Goal: Task Accomplishment & Management: Complete application form

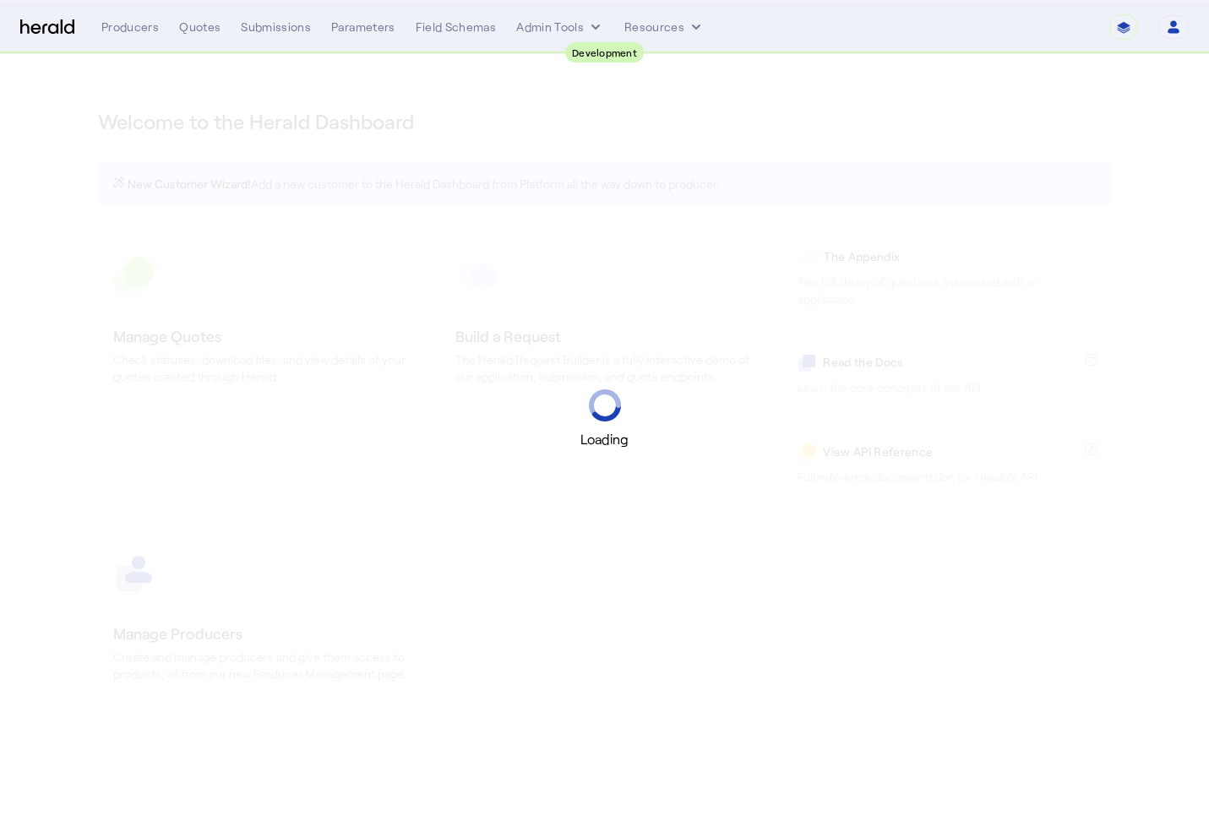
select select "pfm_2v8p_herald_api"
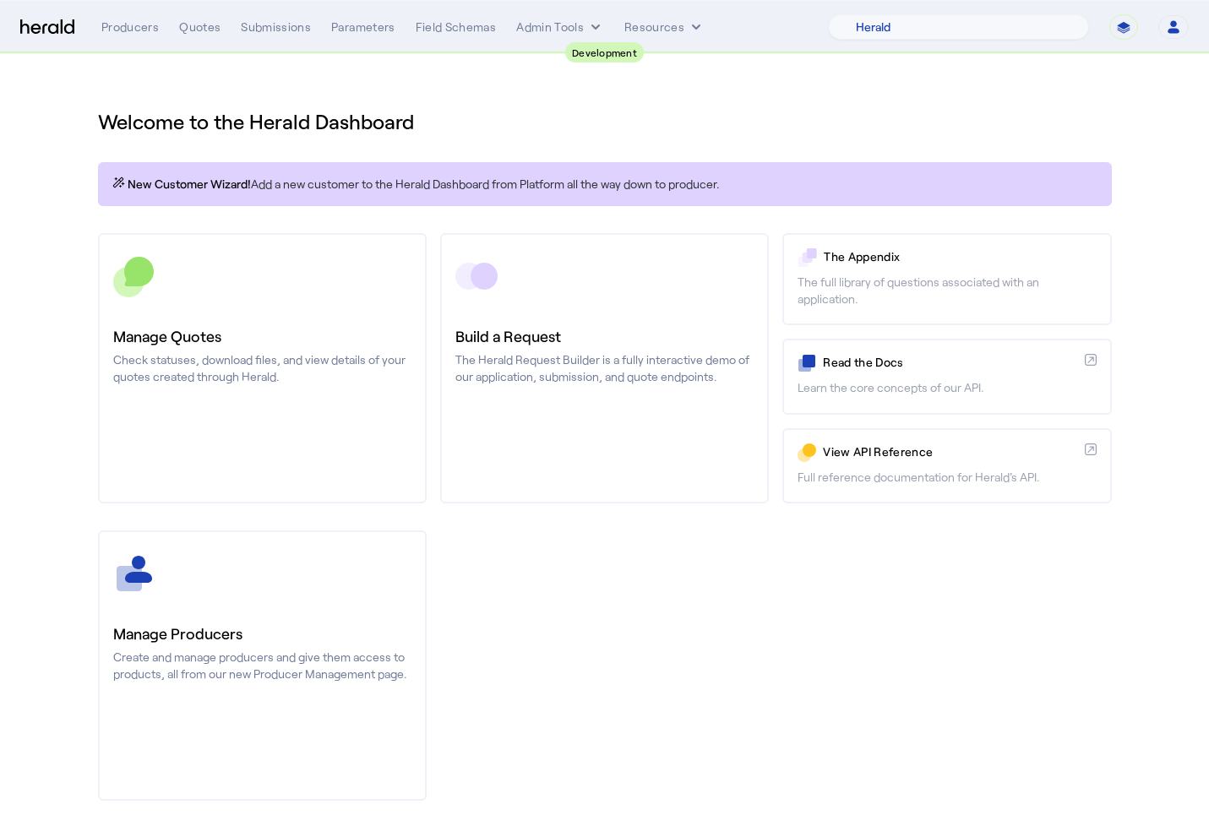
click at [662, 16] on div "**********" at bounding box center [644, 26] width 1087 height 25
click at [662, 25] on button "Resources" at bounding box center [664, 27] width 80 height 17
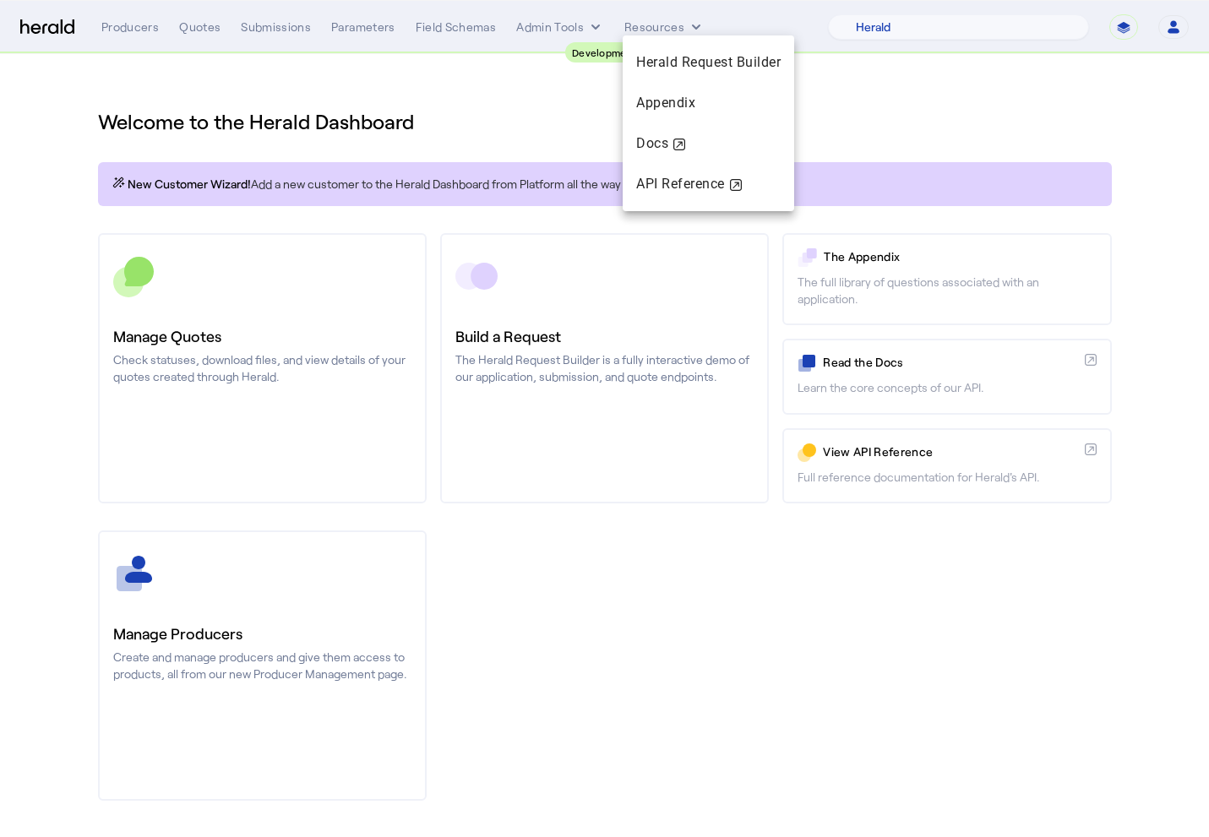
click at [560, 23] on div at bounding box center [604, 418] width 1209 height 837
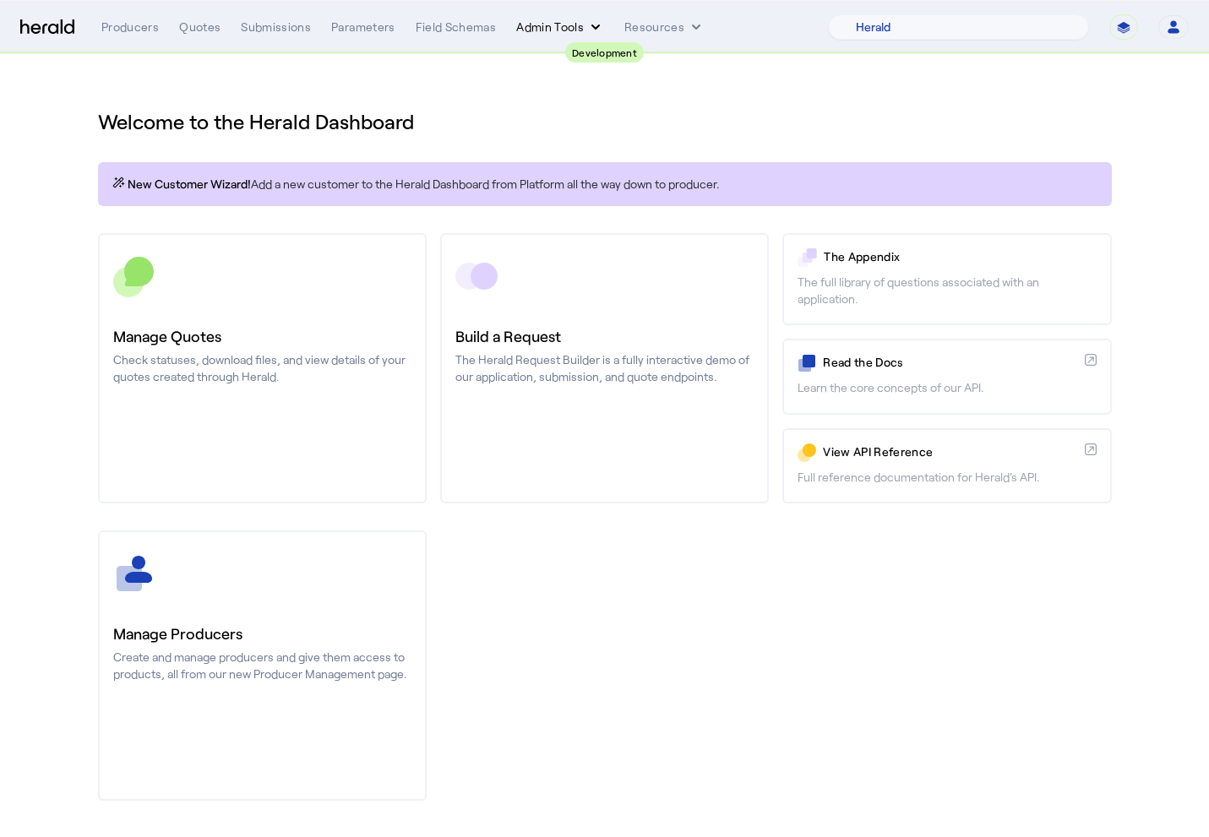
click at [552, 27] on button "Admin Tools" at bounding box center [560, 27] width 88 height 17
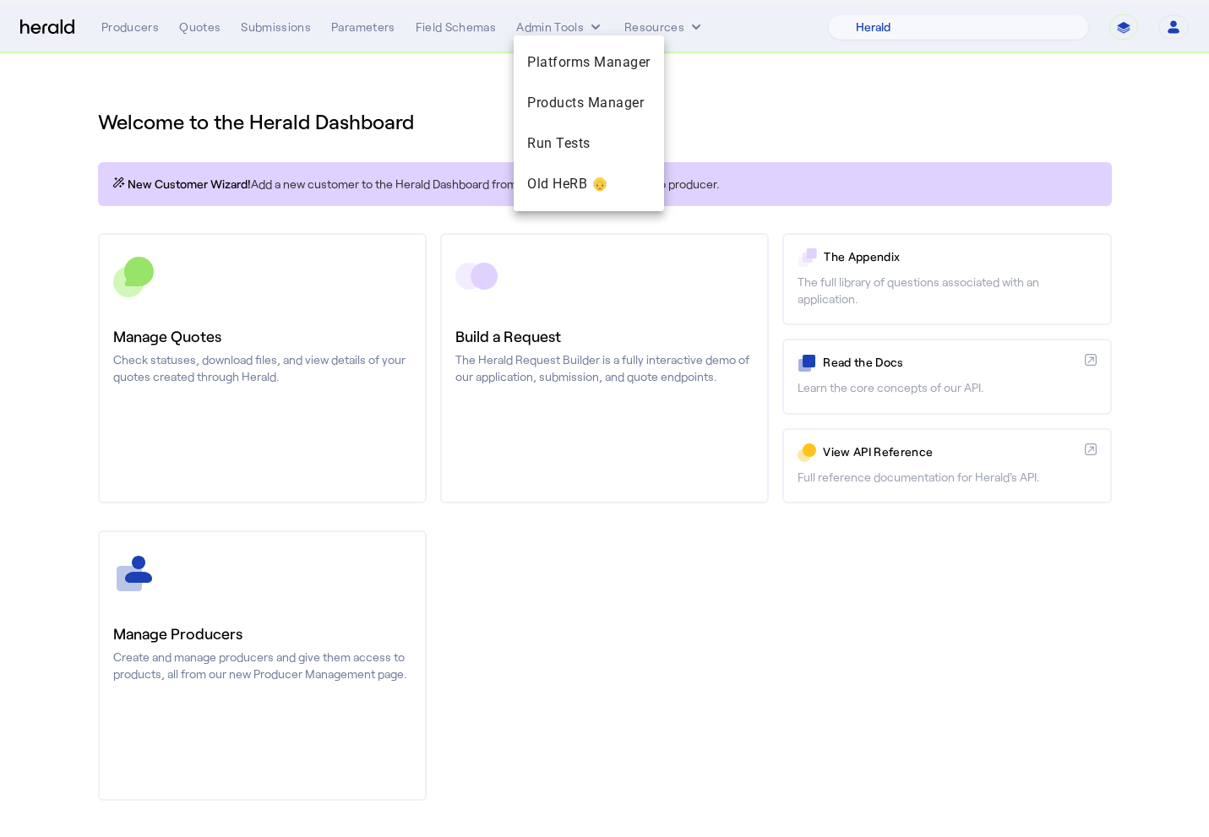
click at [650, 24] on div at bounding box center [604, 418] width 1209 height 837
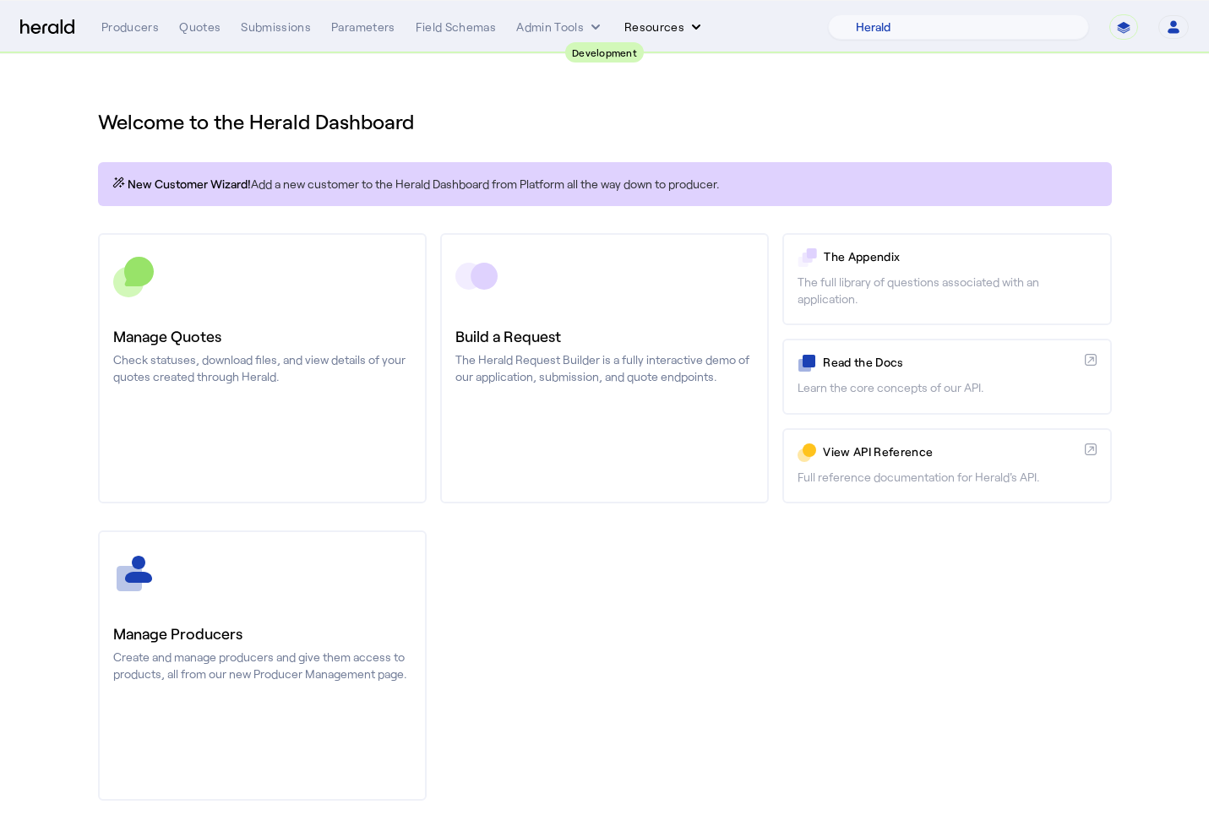
click at [670, 24] on button "Resources" at bounding box center [664, 27] width 80 height 17
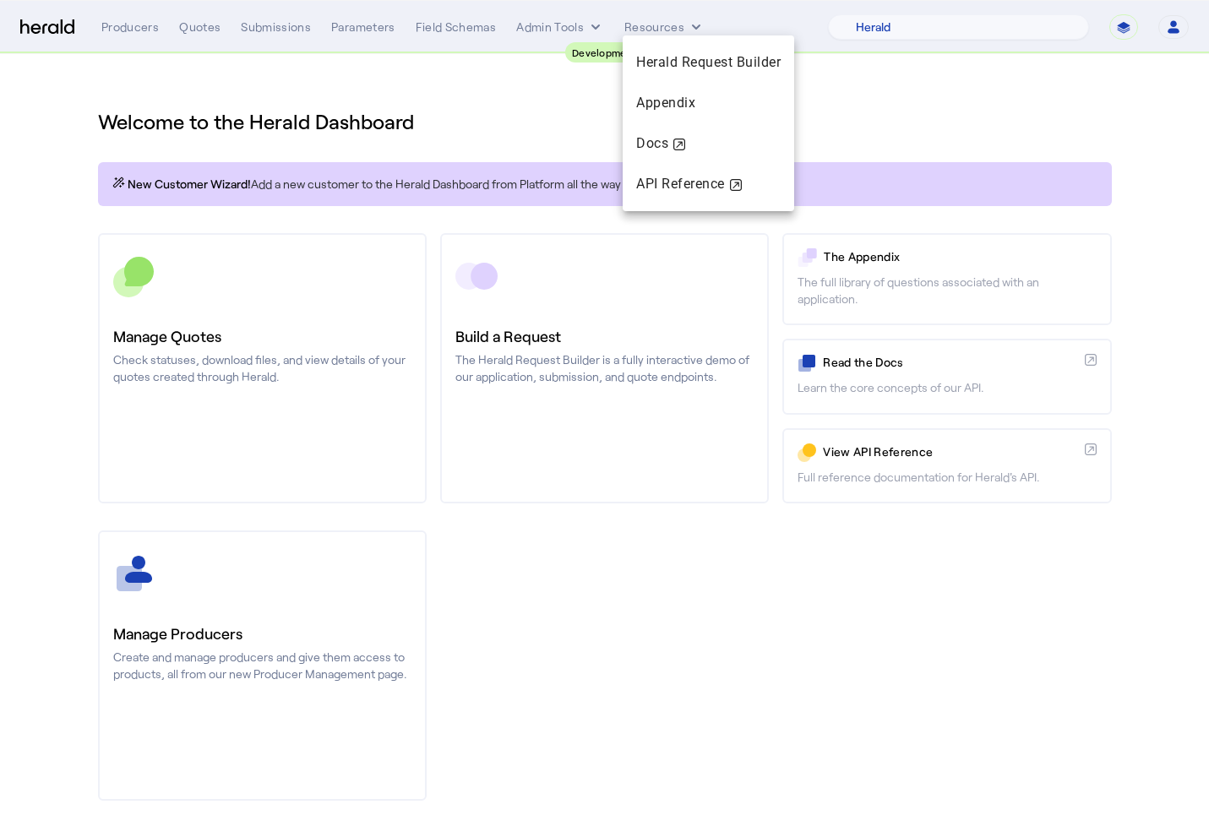
click at [570, 24] on div at bounding box center [604, 418] width 1209 height 837
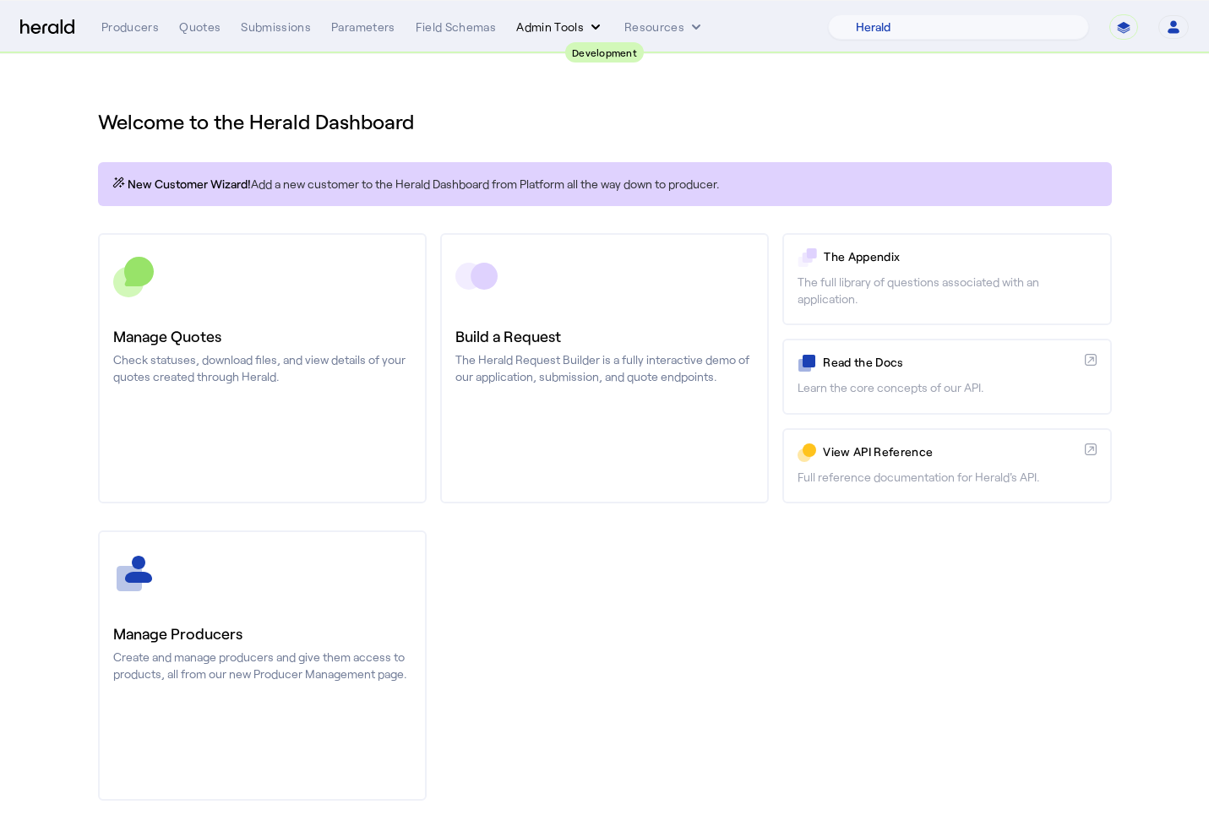
click at [550, 24] on button "Admin Tools" at bounding box center [560, 27] width 88 height 17
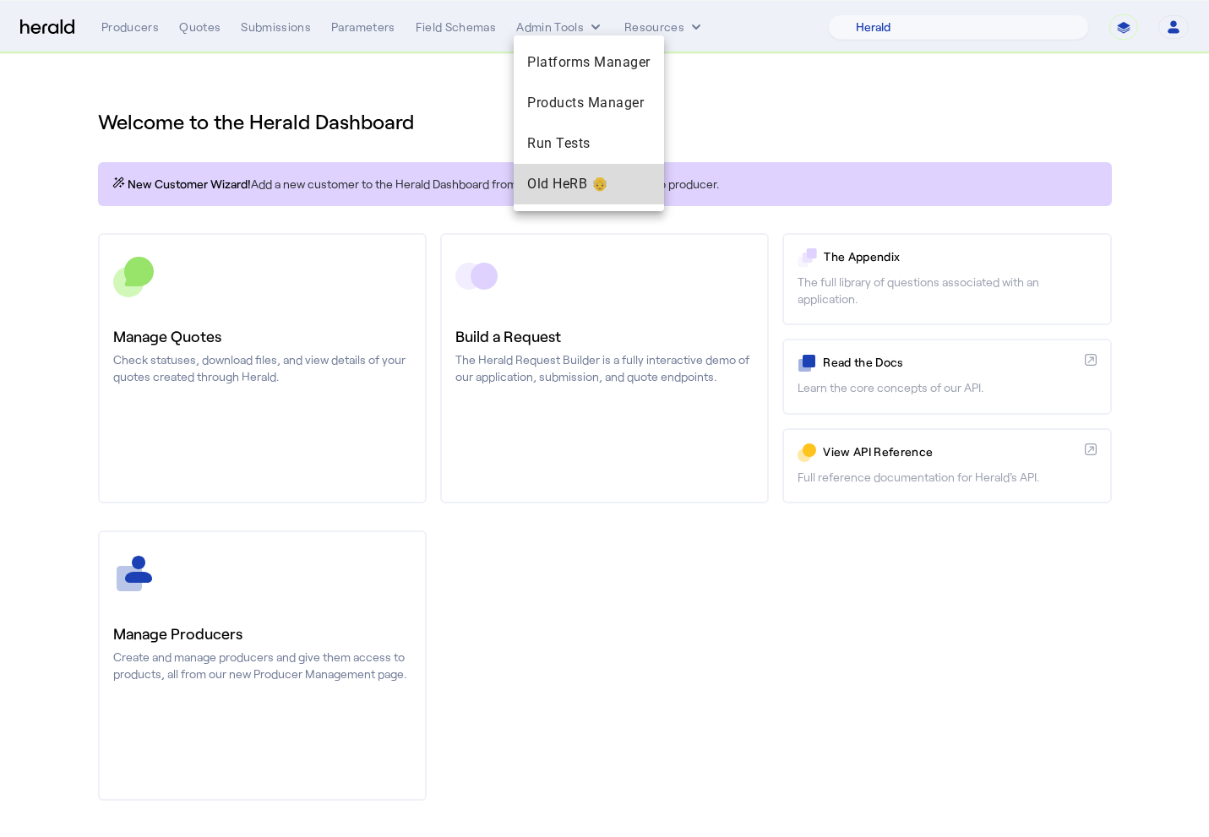
click at [558, 171] on div "Old HeRB 👴" at bounding box center [589, 184] width 150 height 41
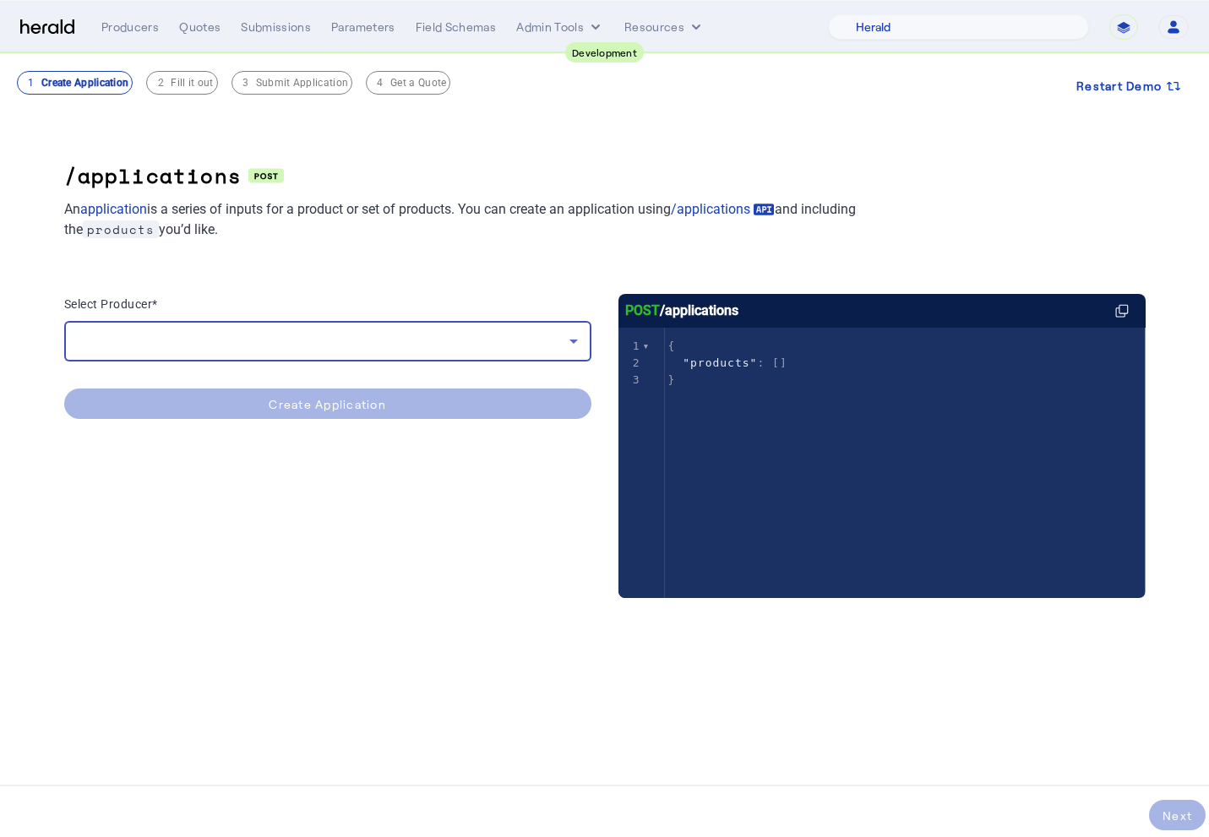
click at [404, 334] on div at bounding box center [324, 341] width 492 height 20
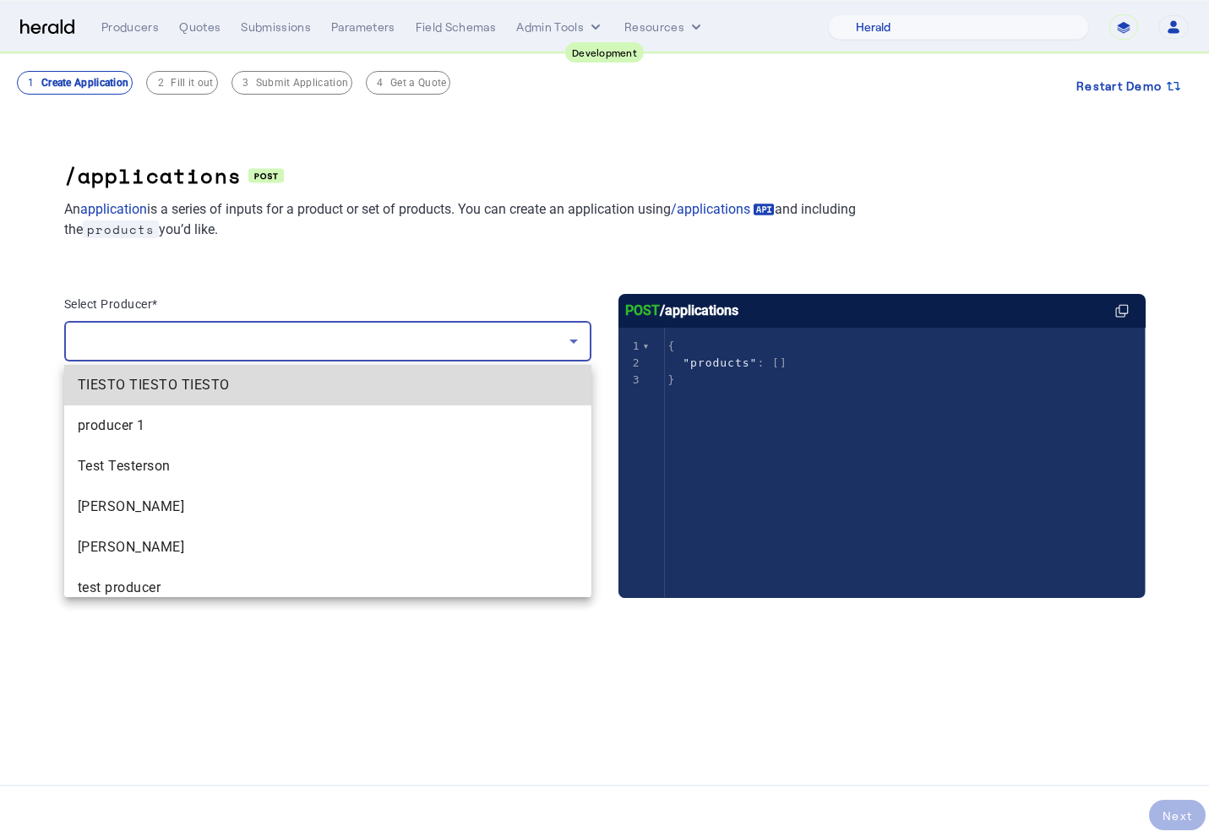
click at [363, 398] on mat-option "TIESTO TIESTO TIESTO" at bounding box center [327, 385] width 527 height 41
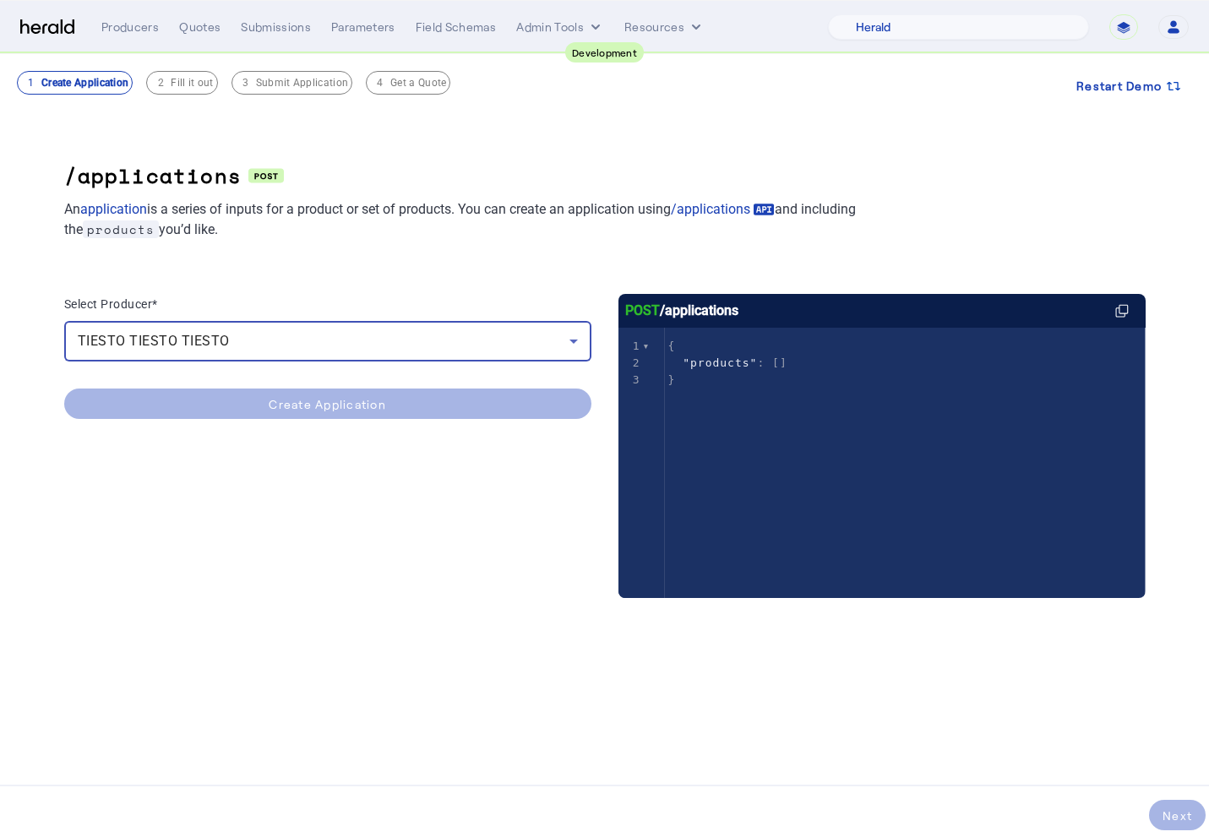
click at [346, 350] on div "TIESTO TIESTO TIESTO" at bounding box center [324, 341] width 492 height 20
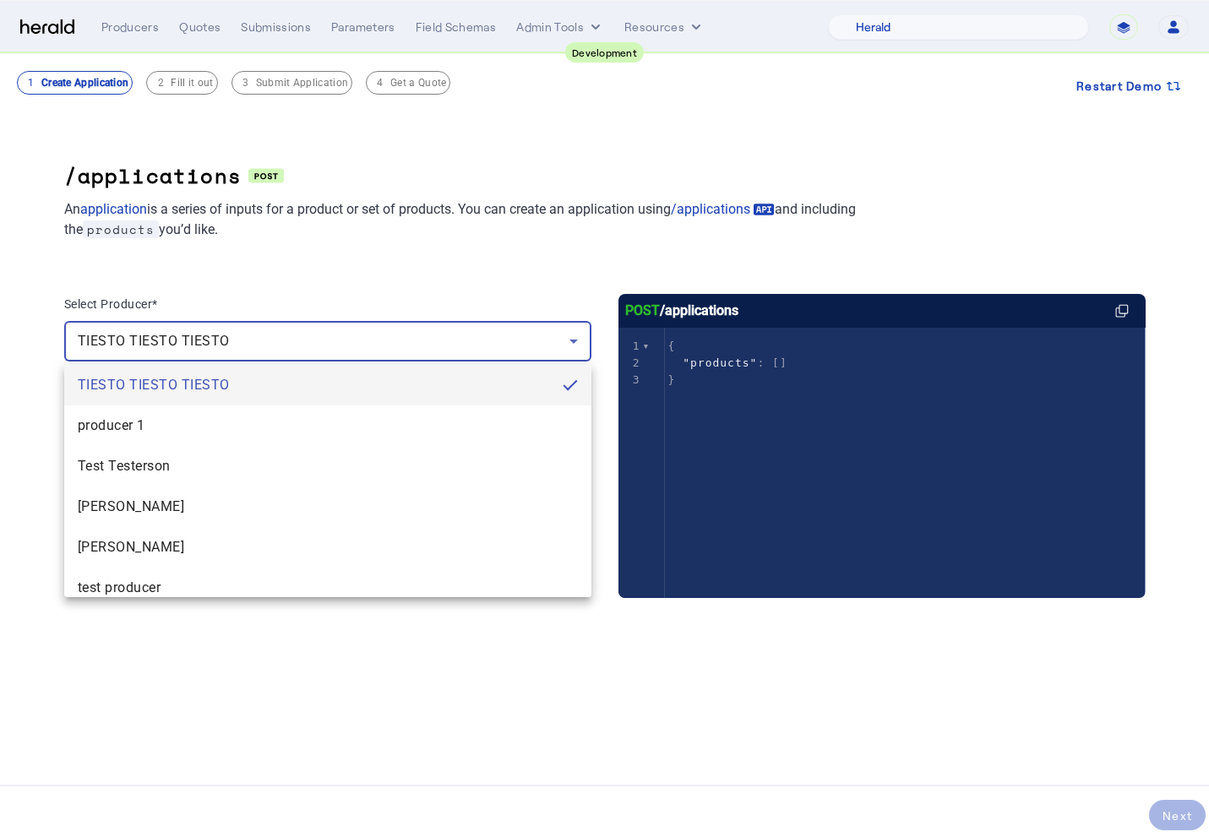
click at [346, 350] on div at bounding box center [604, 418] width 1209 height 837
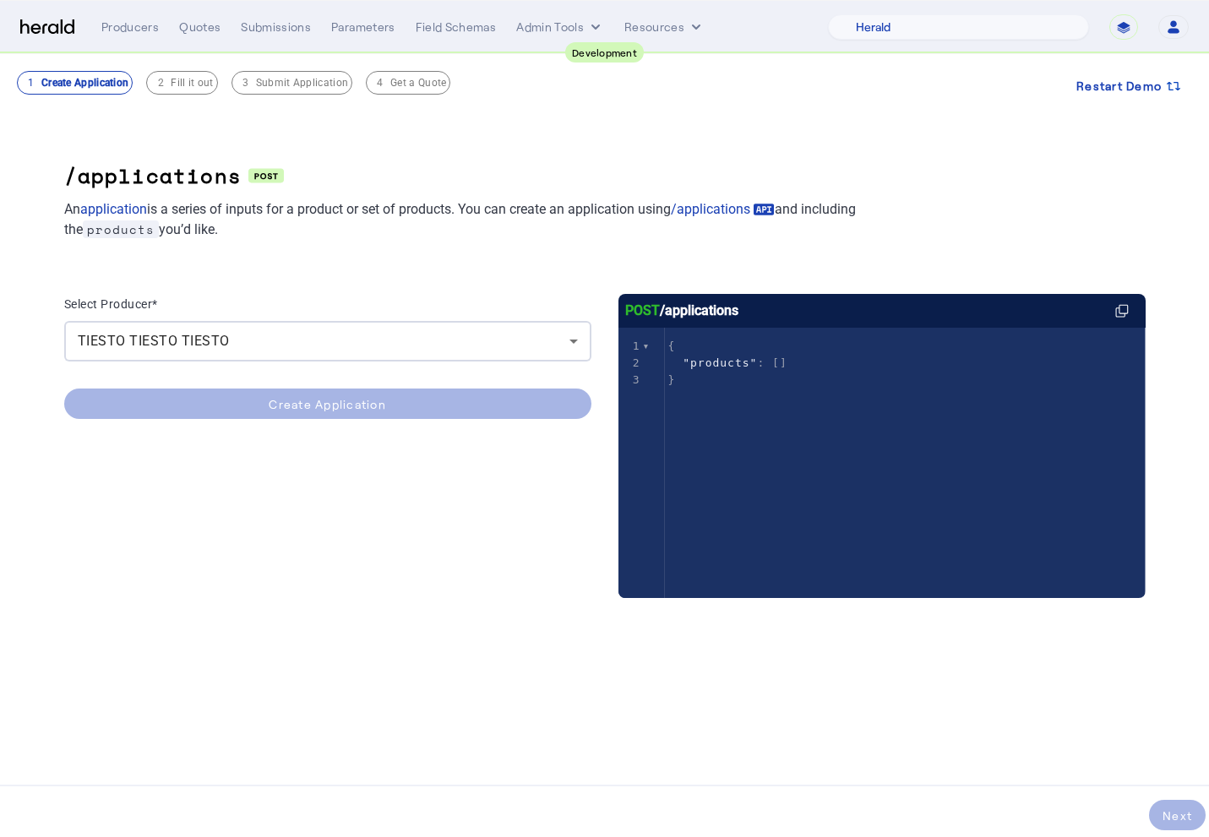
click at [351, 313] on div "Select Producer*" at bounding box center [327, 307] width 527 height 27
click at [337, 354] on div "TIESTO TIESTO TIESTO" at bounding box center [328, 341] width 500 height 41
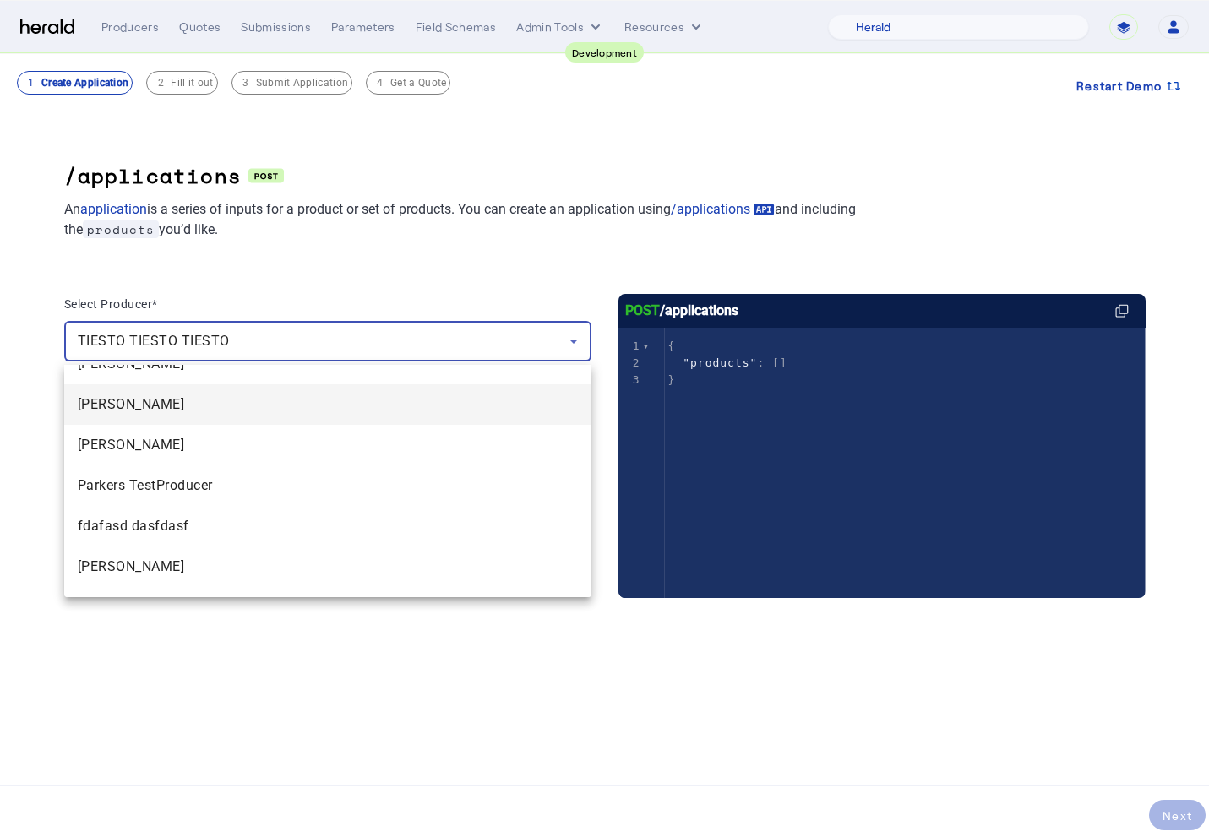
scroll to position [362, 0]
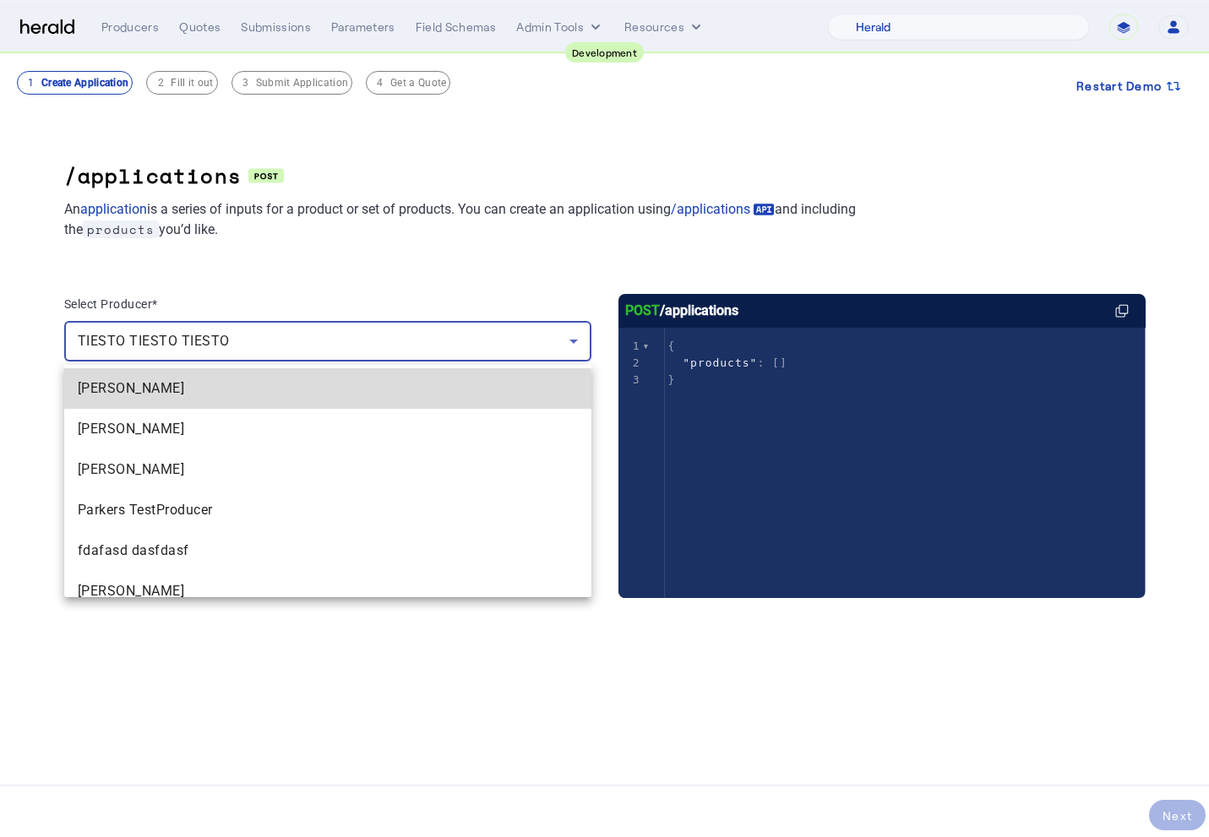
click at [200, 399] on mat-option "[PERSON_NAME]" at bounding box center [327, 388] width 527 height 41
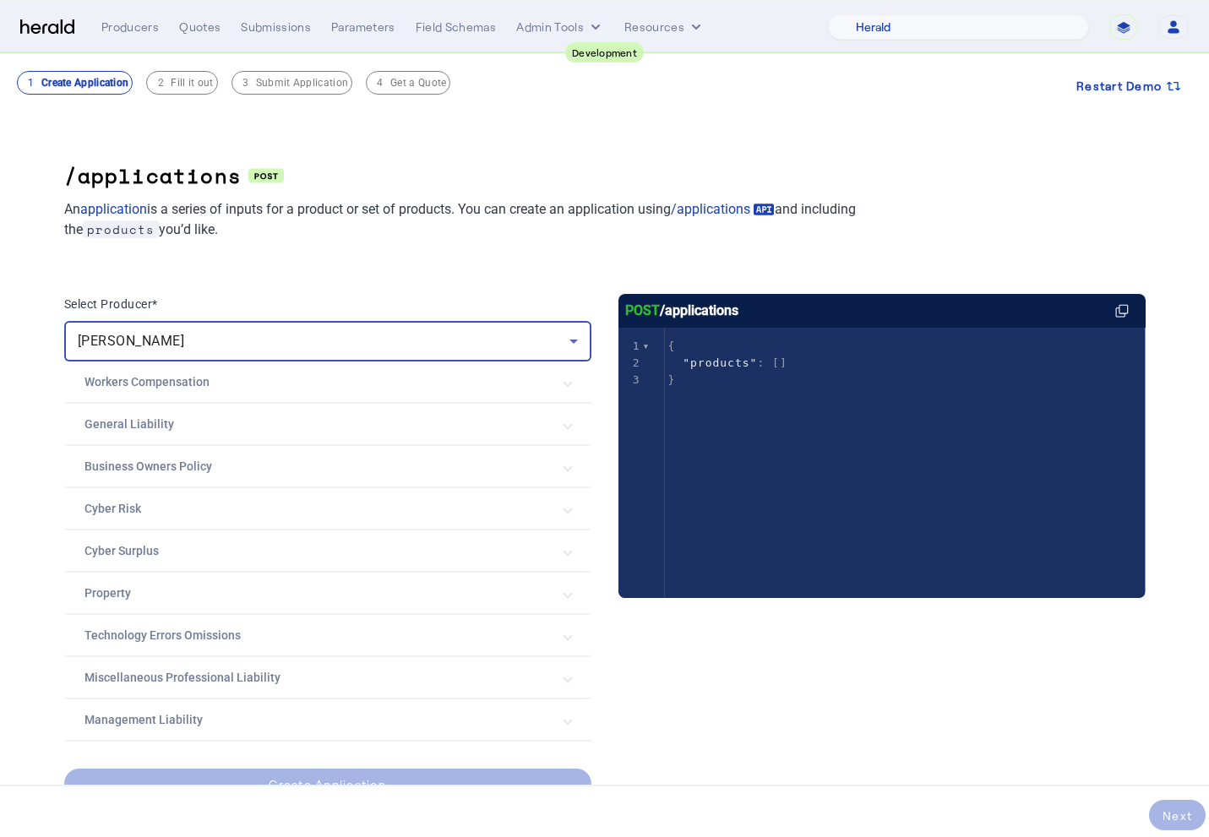
click at [197, 421] on Liability "General Liability" at bounding box center [317, 425] width 466 height 18
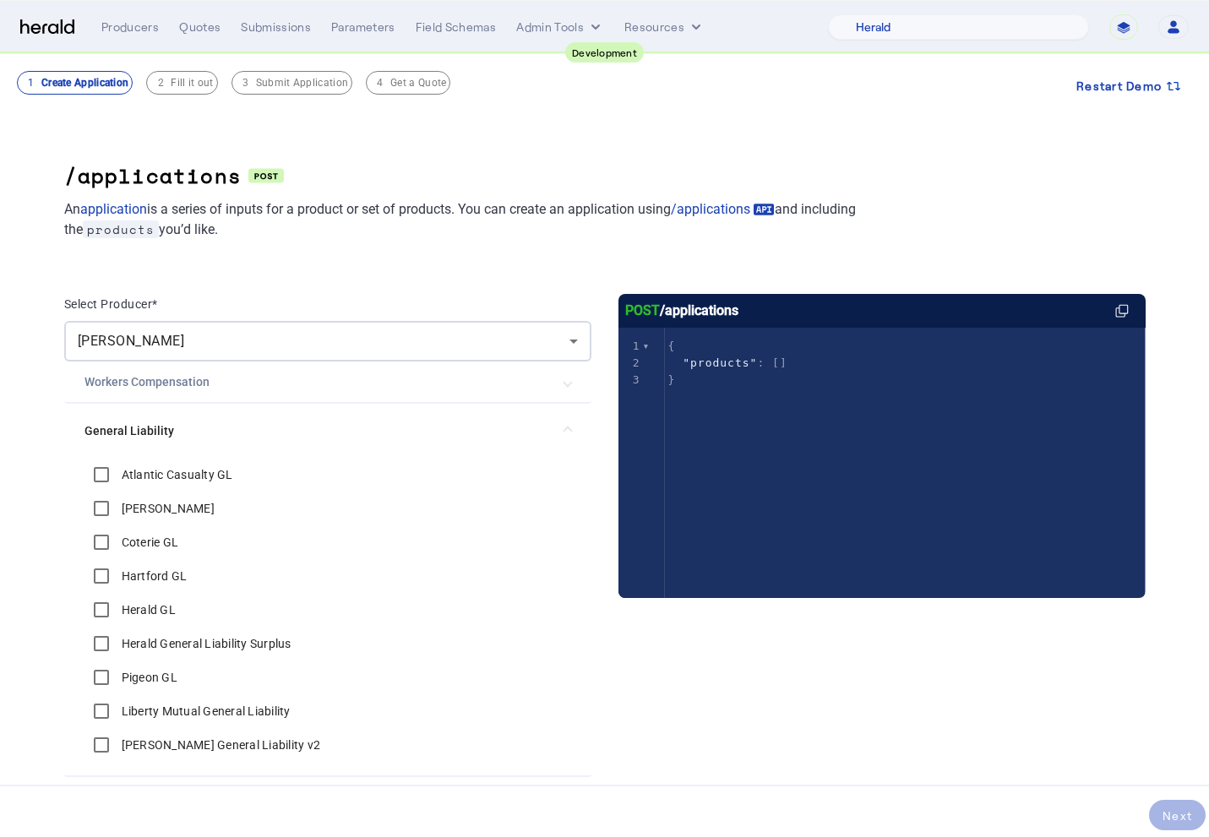
click at [181, 472] on label "Atlantic Casualty GL" at bounding box center [175, 474] width 115 height 17
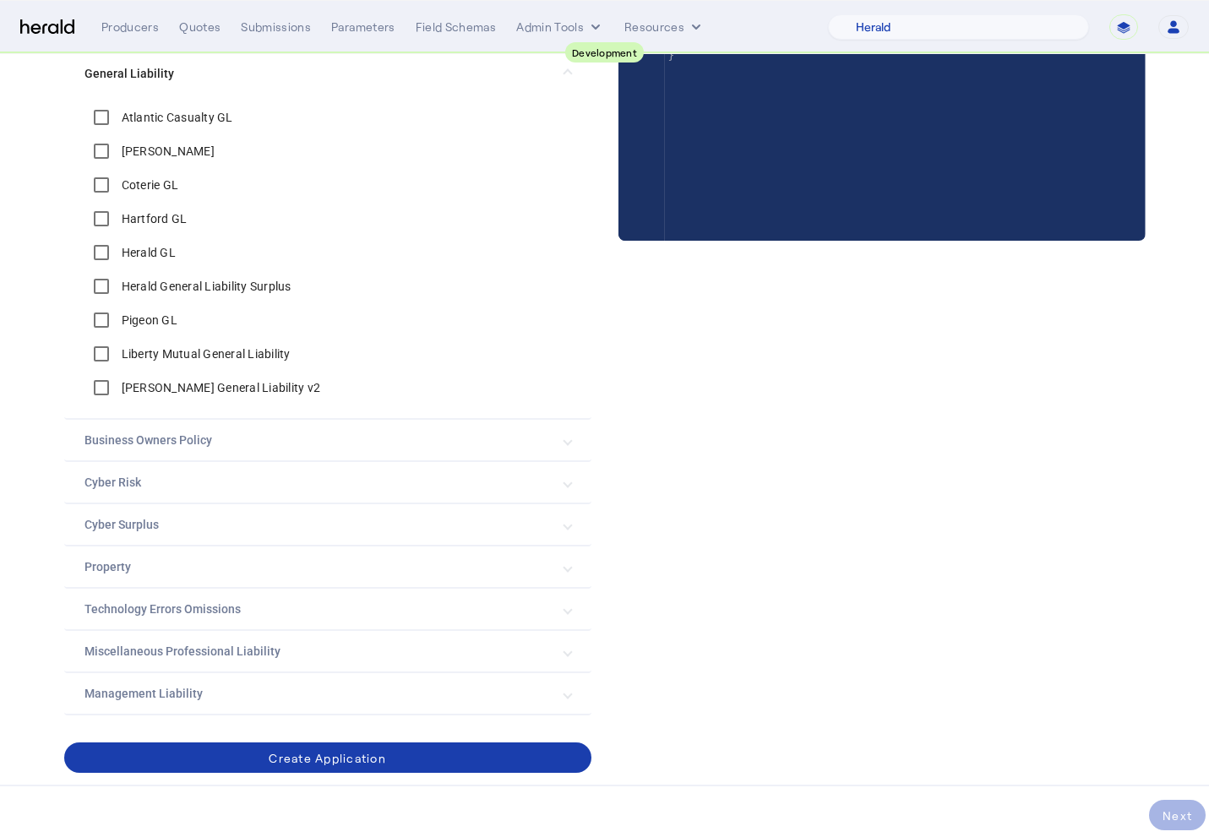
click at [234, 755] on span "submit" at bounding box center [327, 757] width 527 height 41
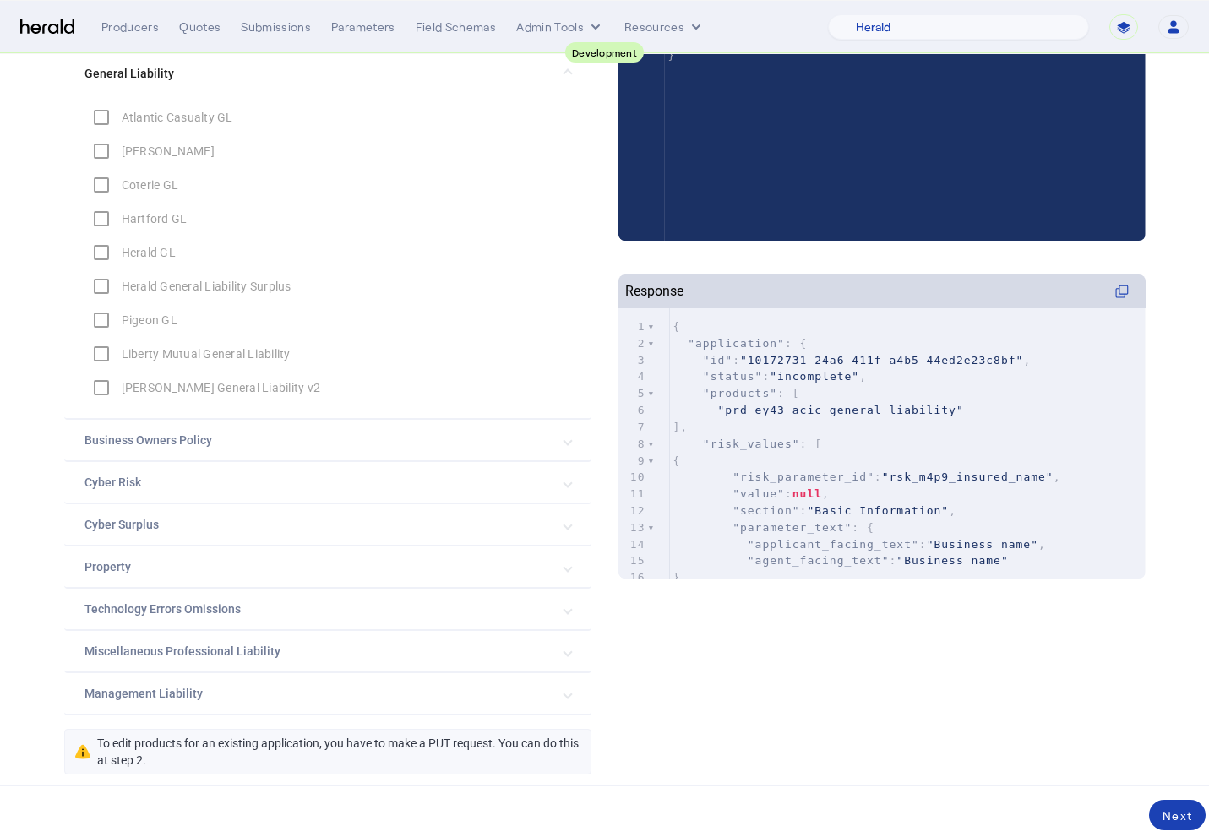
scroll to position [0, 0]
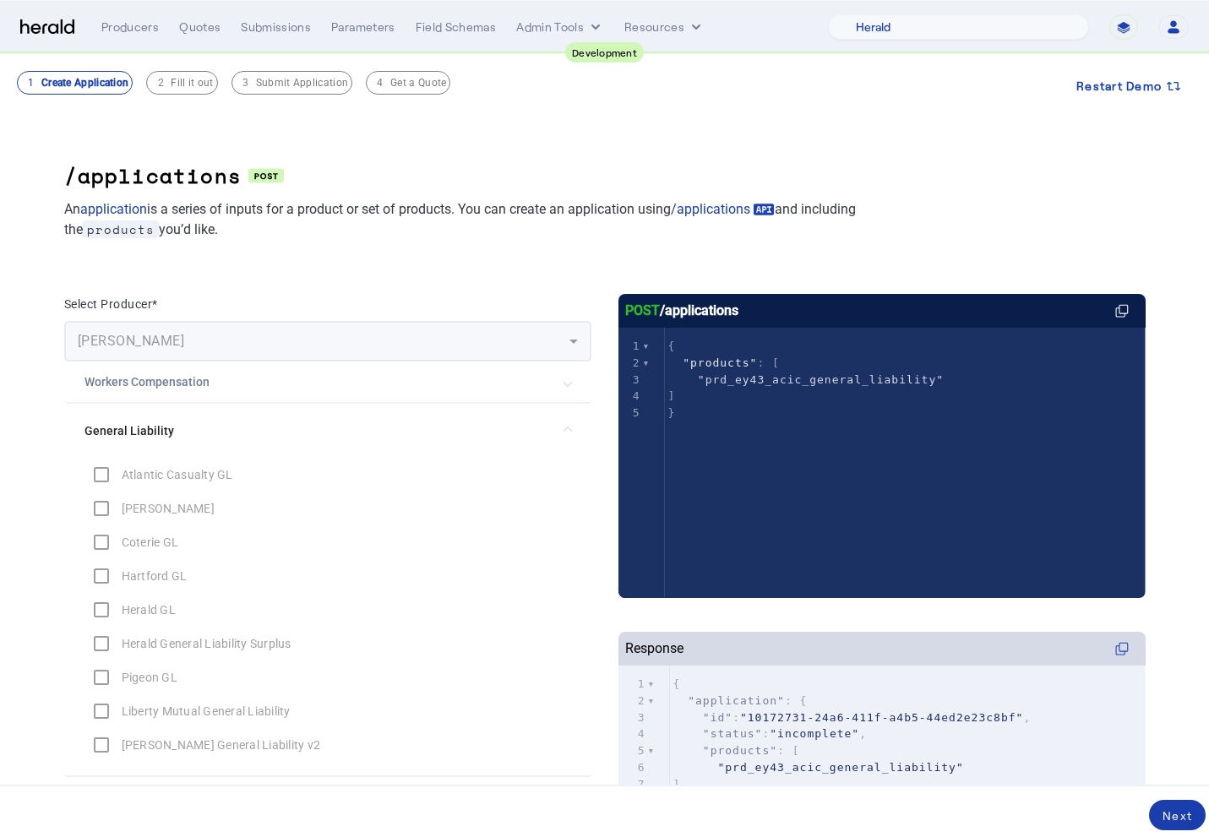
click at [1163, 808] on div "Next" at bounding box center [1177, 816] width 30 height 18
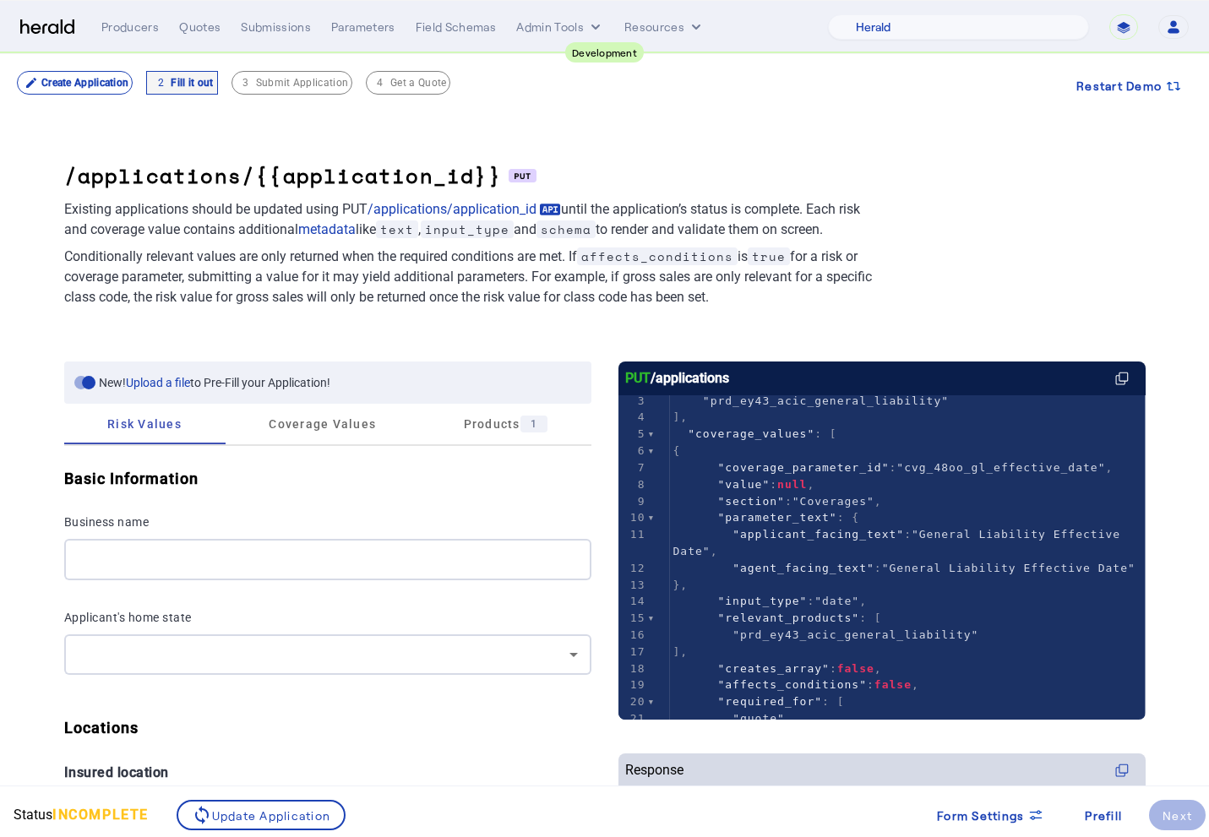
scroll to position [58, 0]
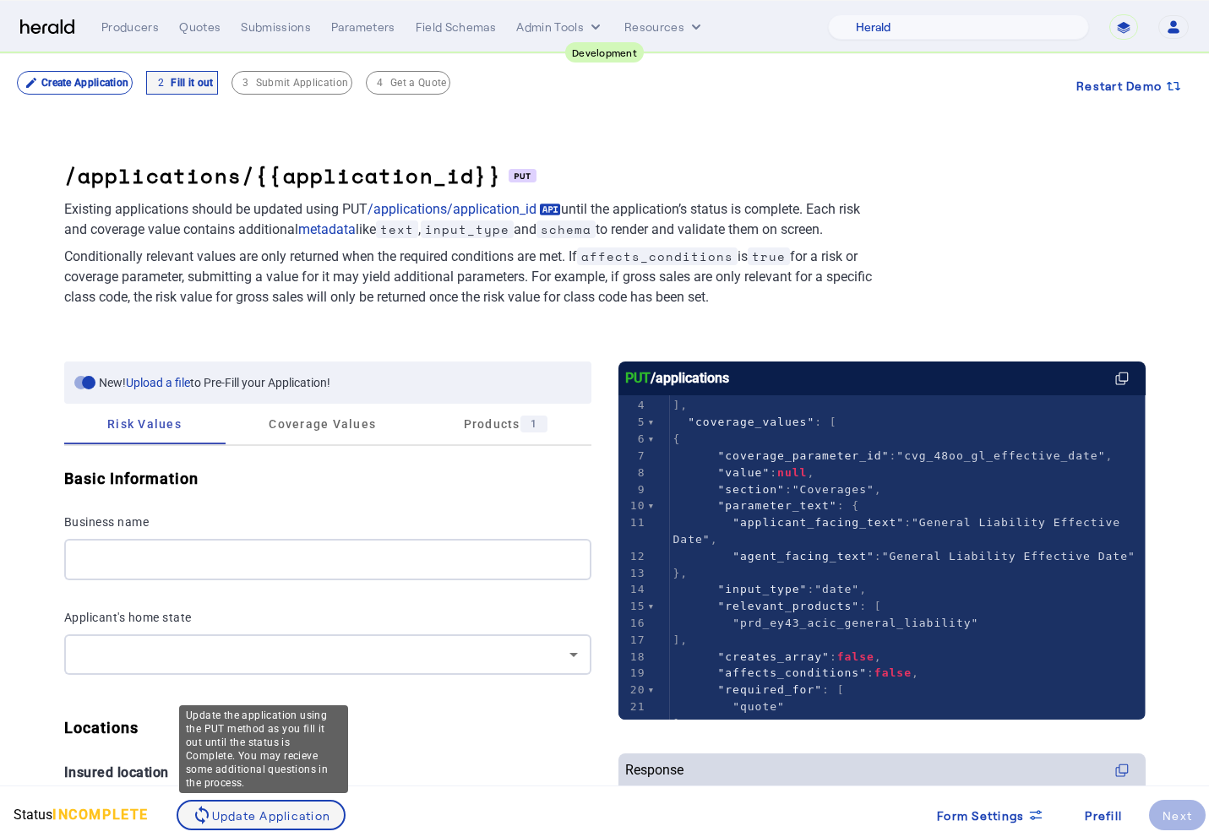
click at [291, 822] on div "sync Update Application" at bounding box center [261, 815] width 139 height 20
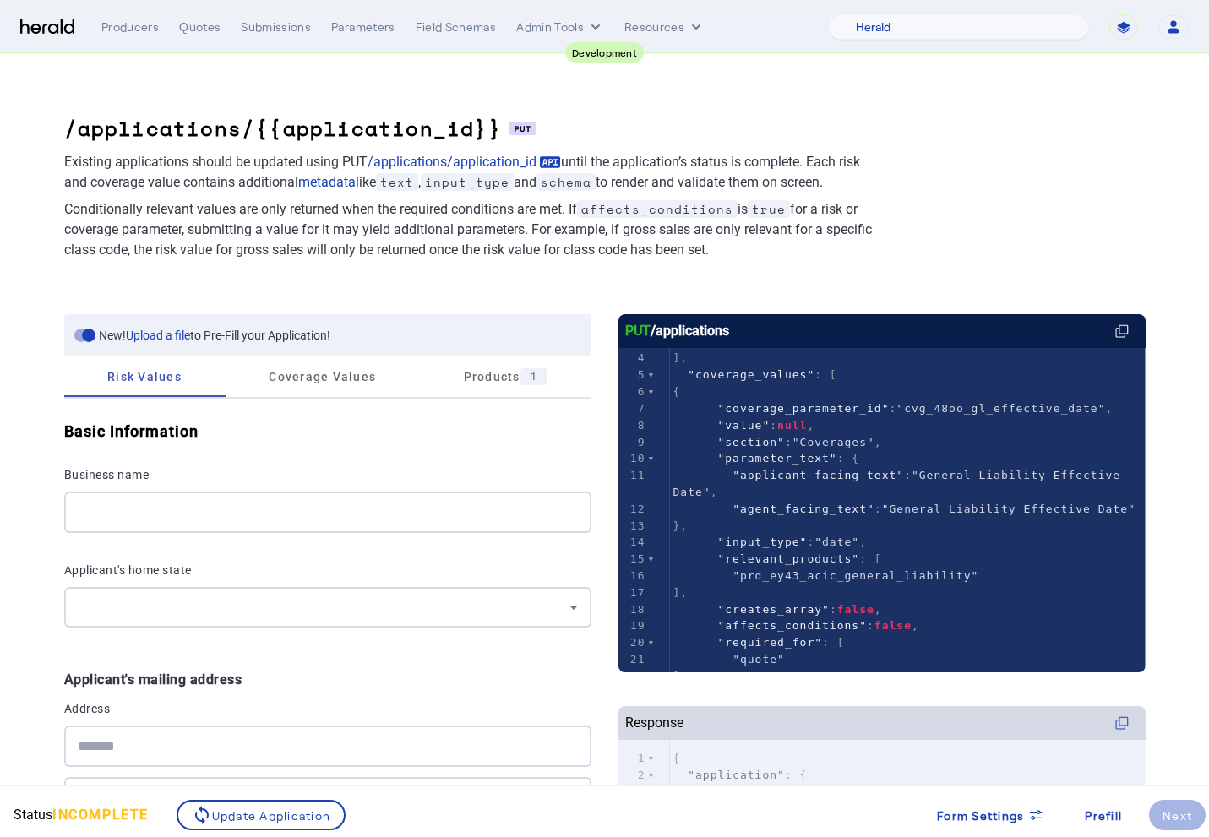
scroll to position [50, 0]
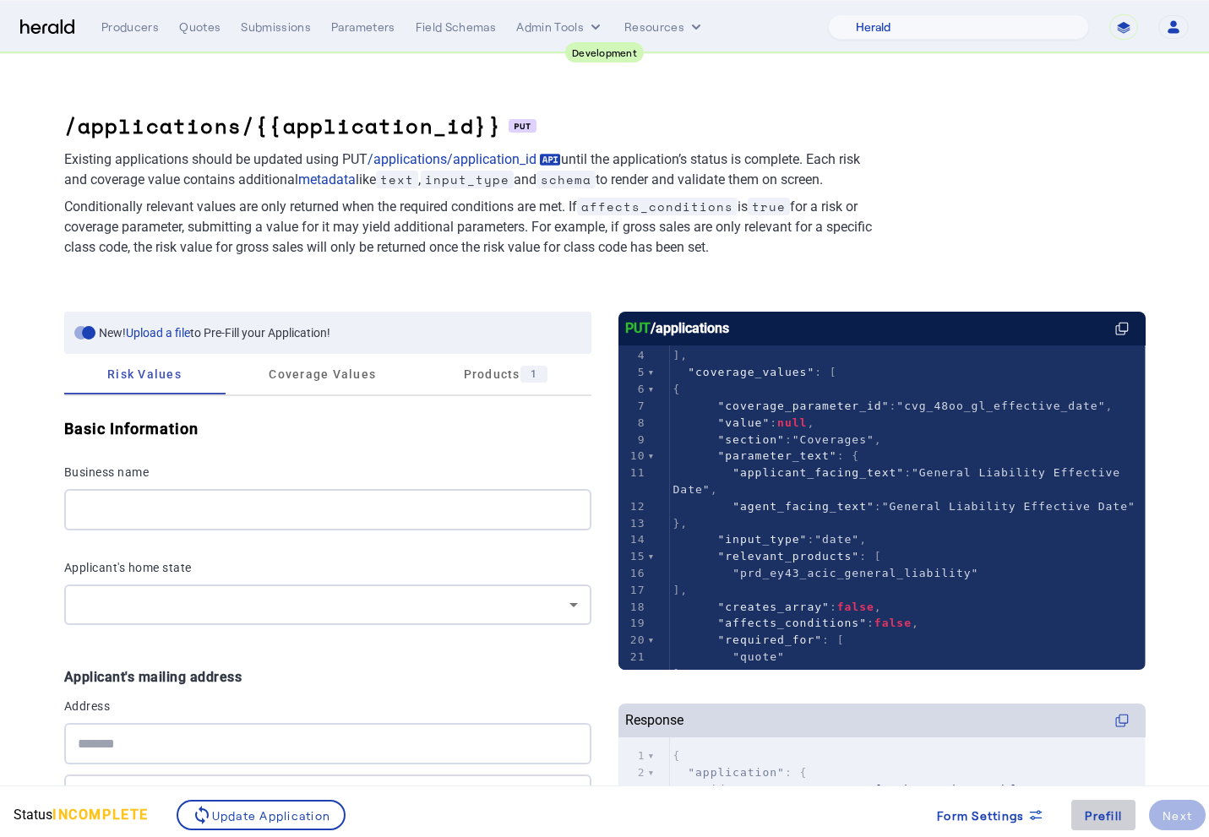
click at [1122, 815] on div "Prefill" at bounding box center [1103, 816] width 37 height 18
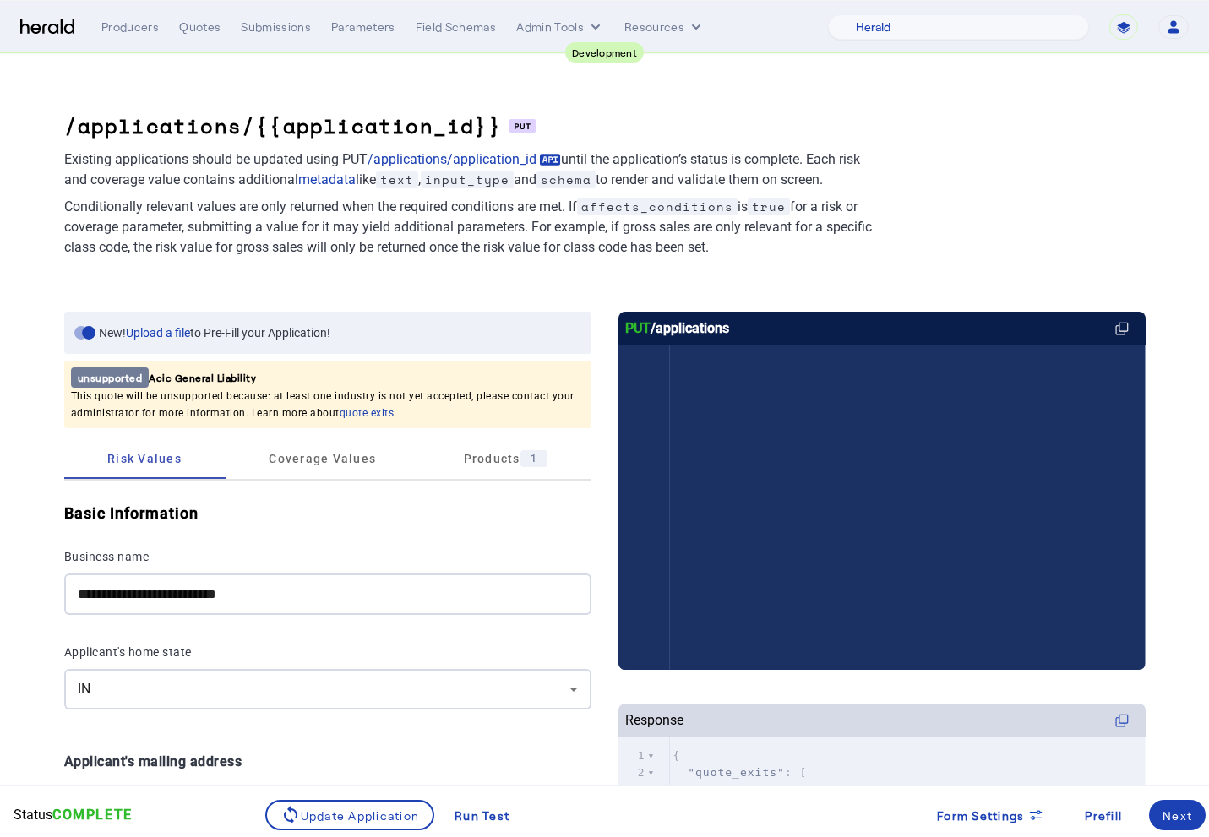
scroll to position [1413, 0]
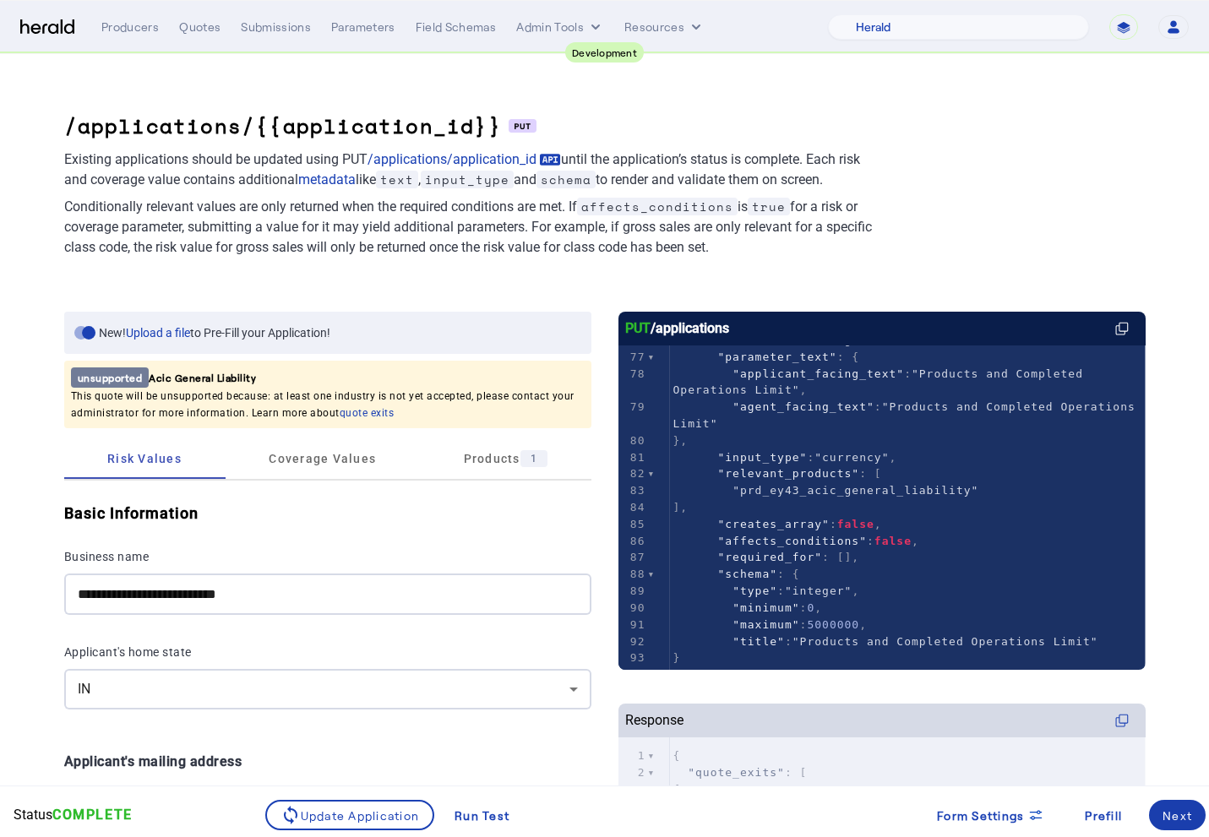
click at [1160, 802] on span at bounding box center [1177, 815] width 57 height 41
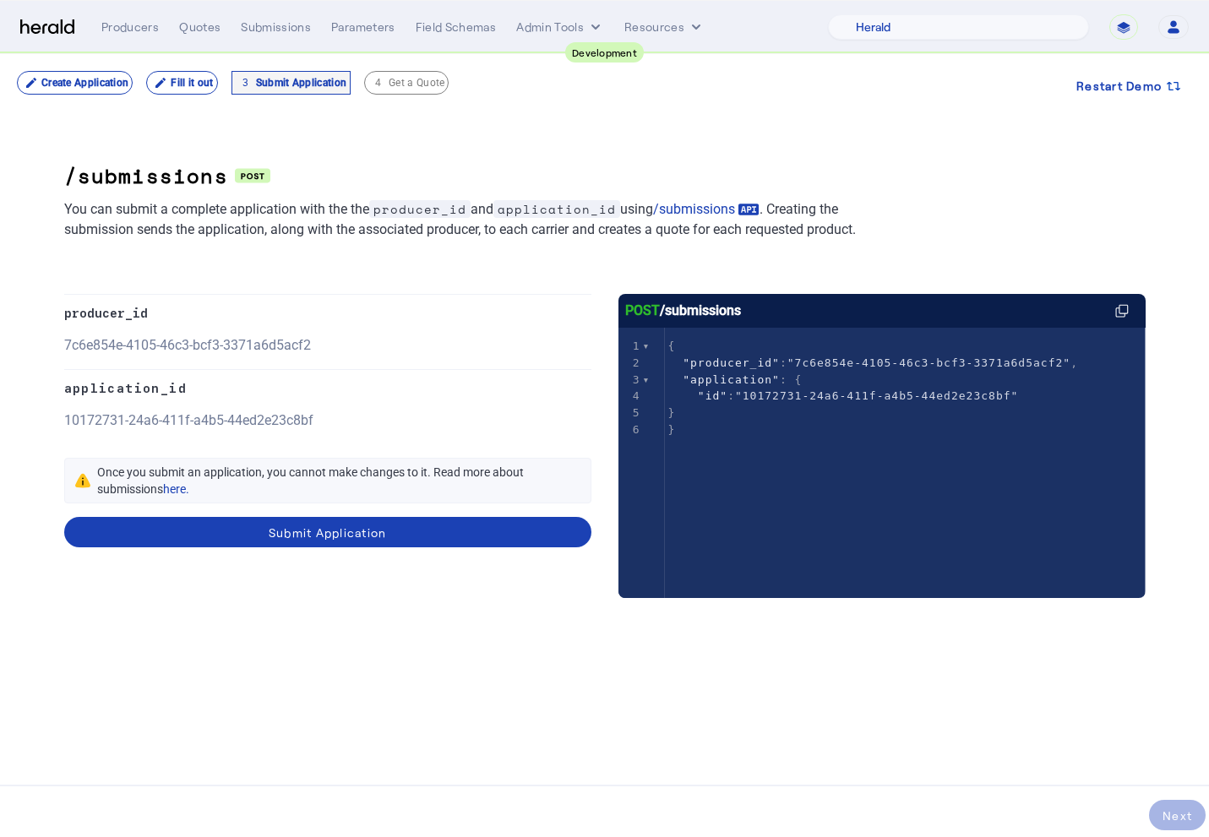
scroll to position [0, 0]
click at [483, 543] on span at bounding box center [327, 532] width 527 height 41
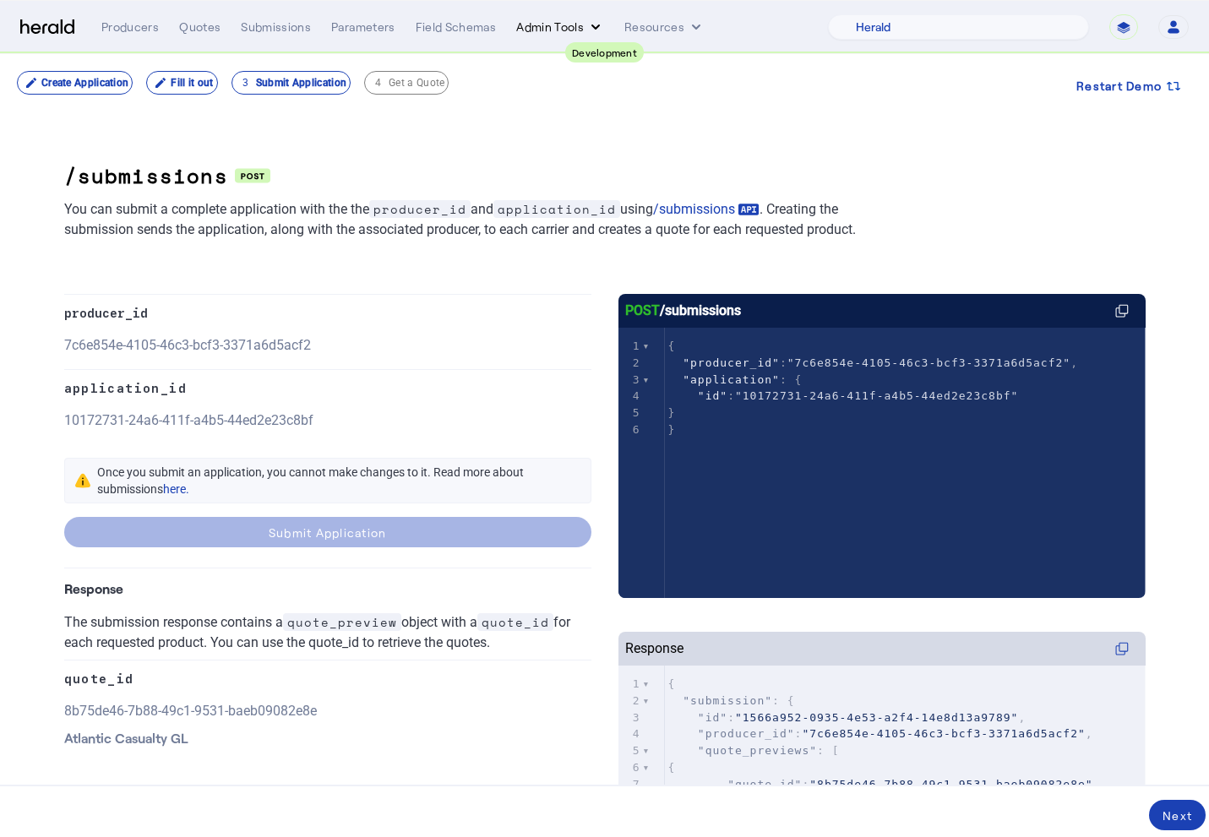
click at [555, 28] on button "Admin Tools" at bounding box center [560, 27] width 88 height 17
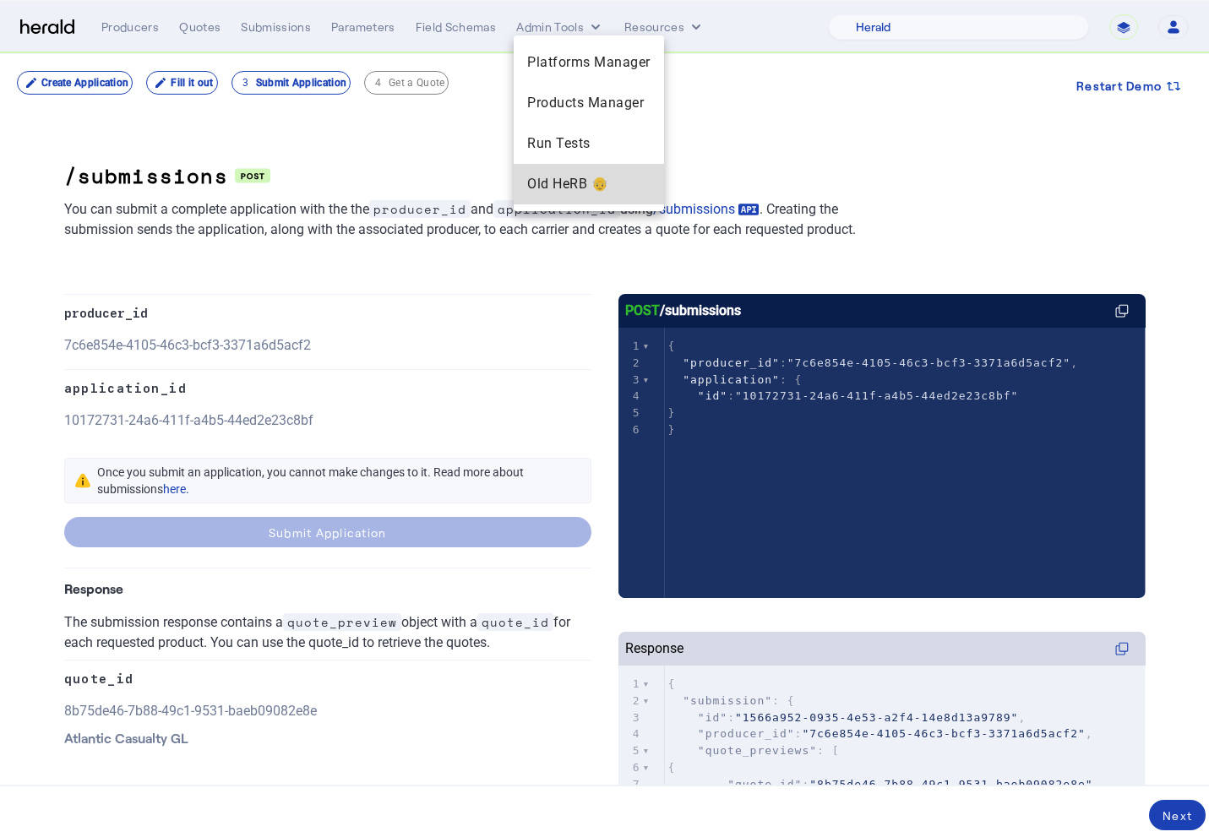
click at [541, 181] on span "Old HeRB 👴" at bounding box center [588, 184] width 123 height 20
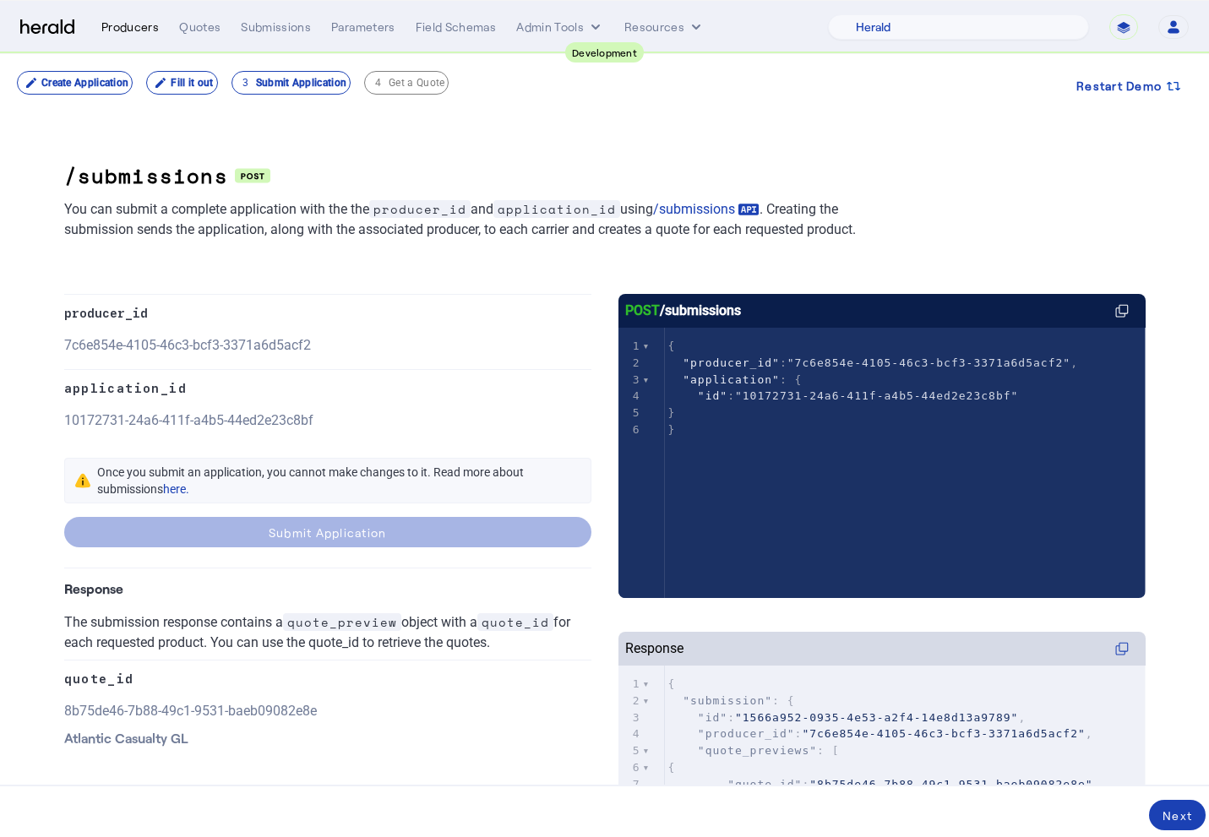
click at [136, 26] on div "Producers" at bounding box center [129, 27] width 57 height 17
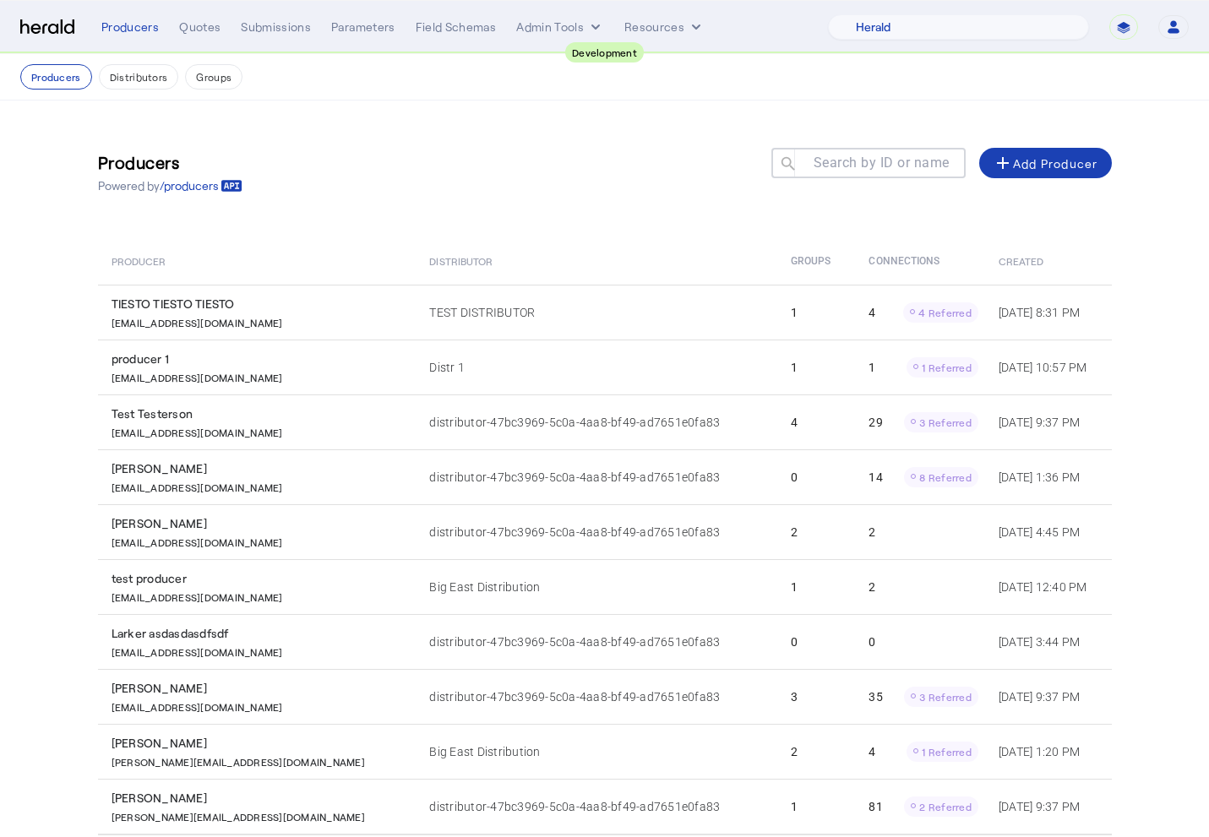
click at [258, 134] on div "Producers Powered by /producers Search by ID or name search add Add Producer" at bounding box center [605, 172] width 1014 height 76
